Goal: Task Accomplishment & Management: Manage account settings

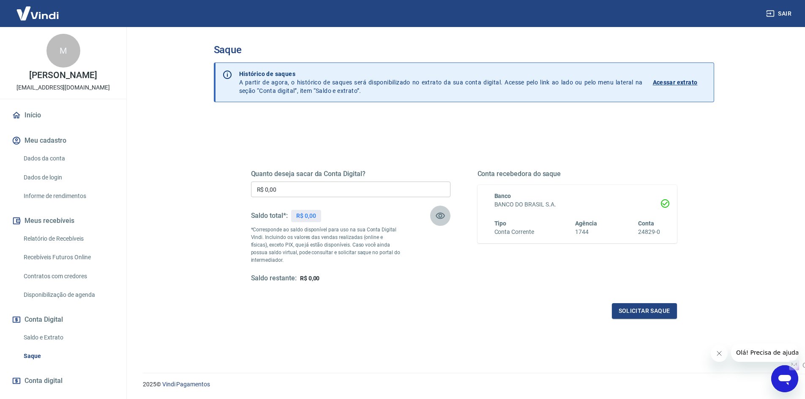
click at [442, 215] on icon "button" at bounding box center [440, 216] width 10 height 10
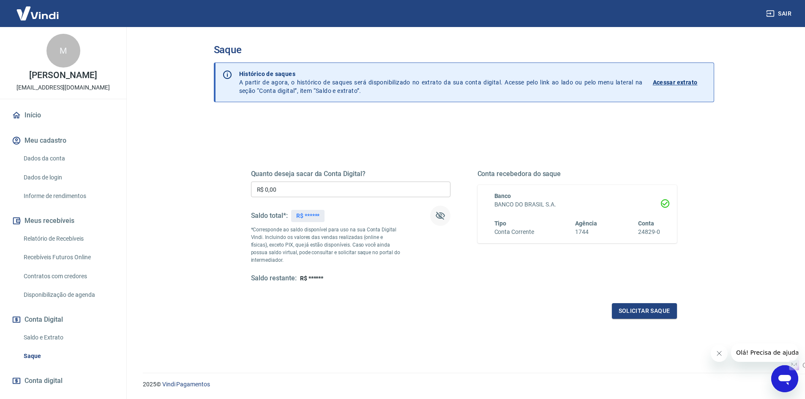
click at [442, 215] on icon "button" at bounding box center [440, 216] width 10 height 10
click at [439, 212] on icon "button" at bounding box center [440, 216] width 10 height 10
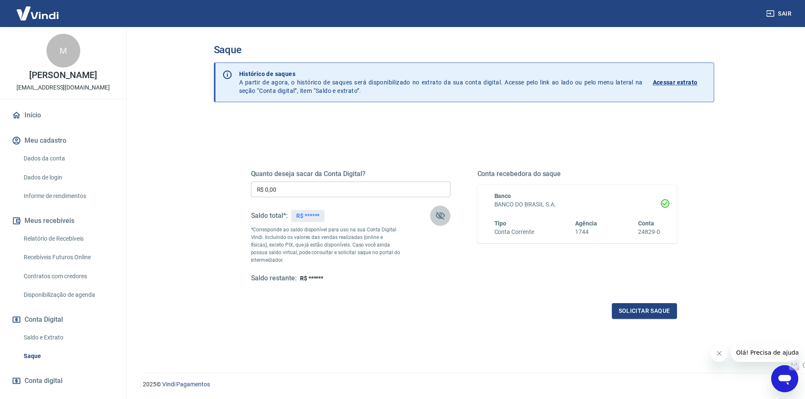
click at [439, 212] on icon "button" at bounding box center [440, 216] width 10 height 10
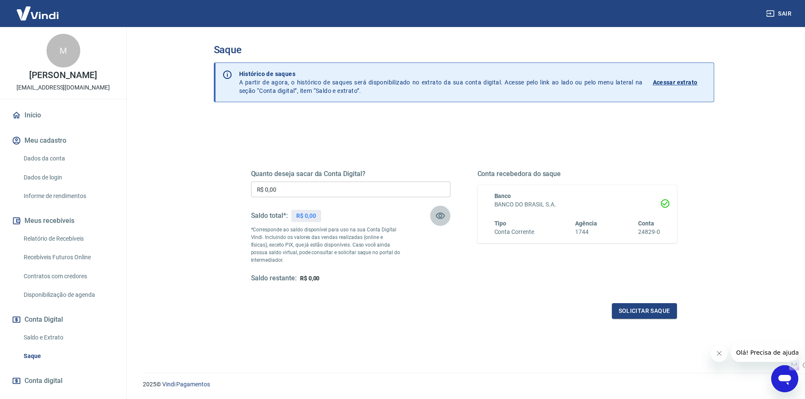
click at [434, 214] on button "button" at bounding box center [440, 216] width 20 height 20
click at [781, 14] on button "Sair" at bounding box center [779, 14] width 30 height 16
